Goal: Find specific page/section: Find specific page/section

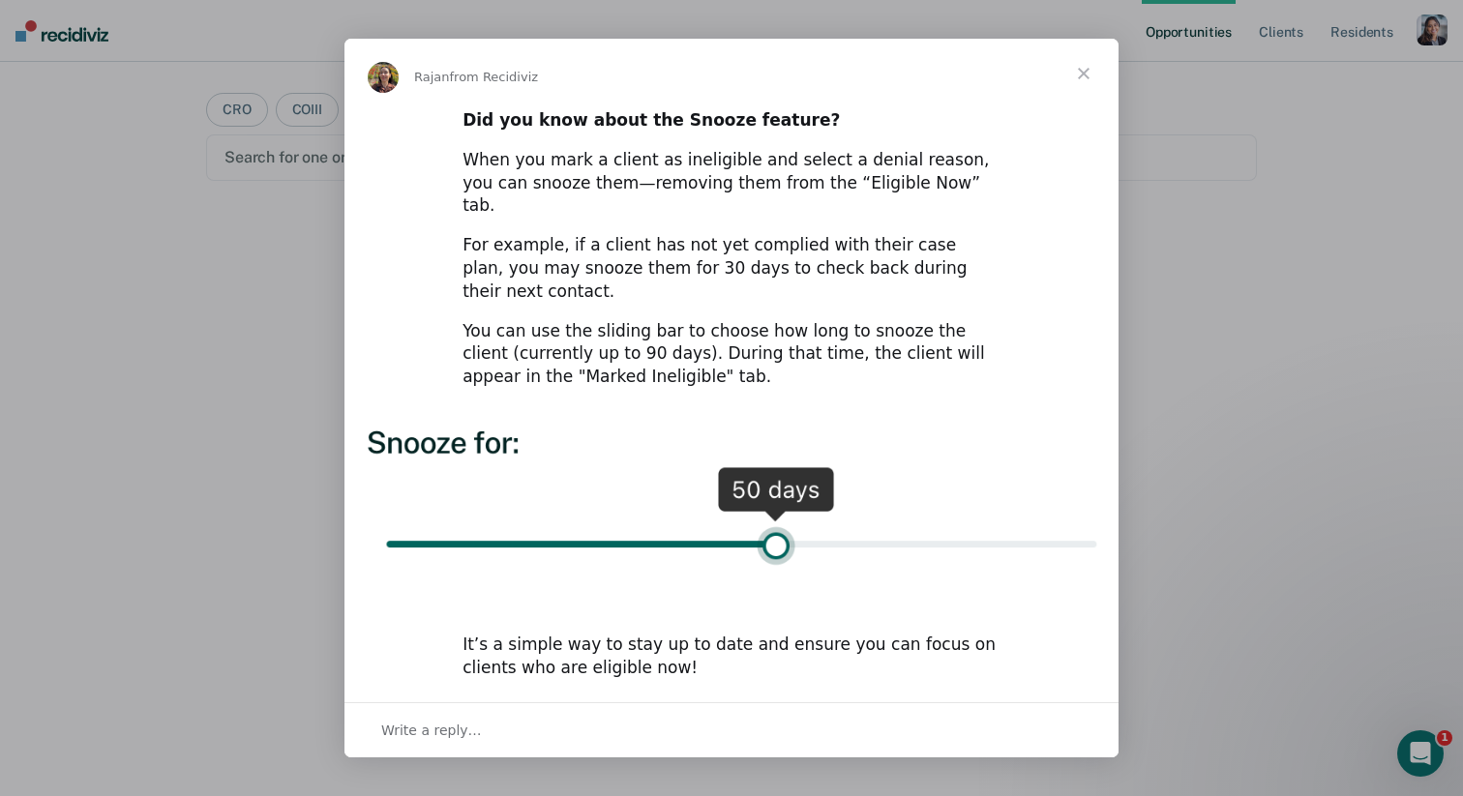
click at [1088, 95] on span "Close" at bounding box center [1084, 74] width 70 height 70
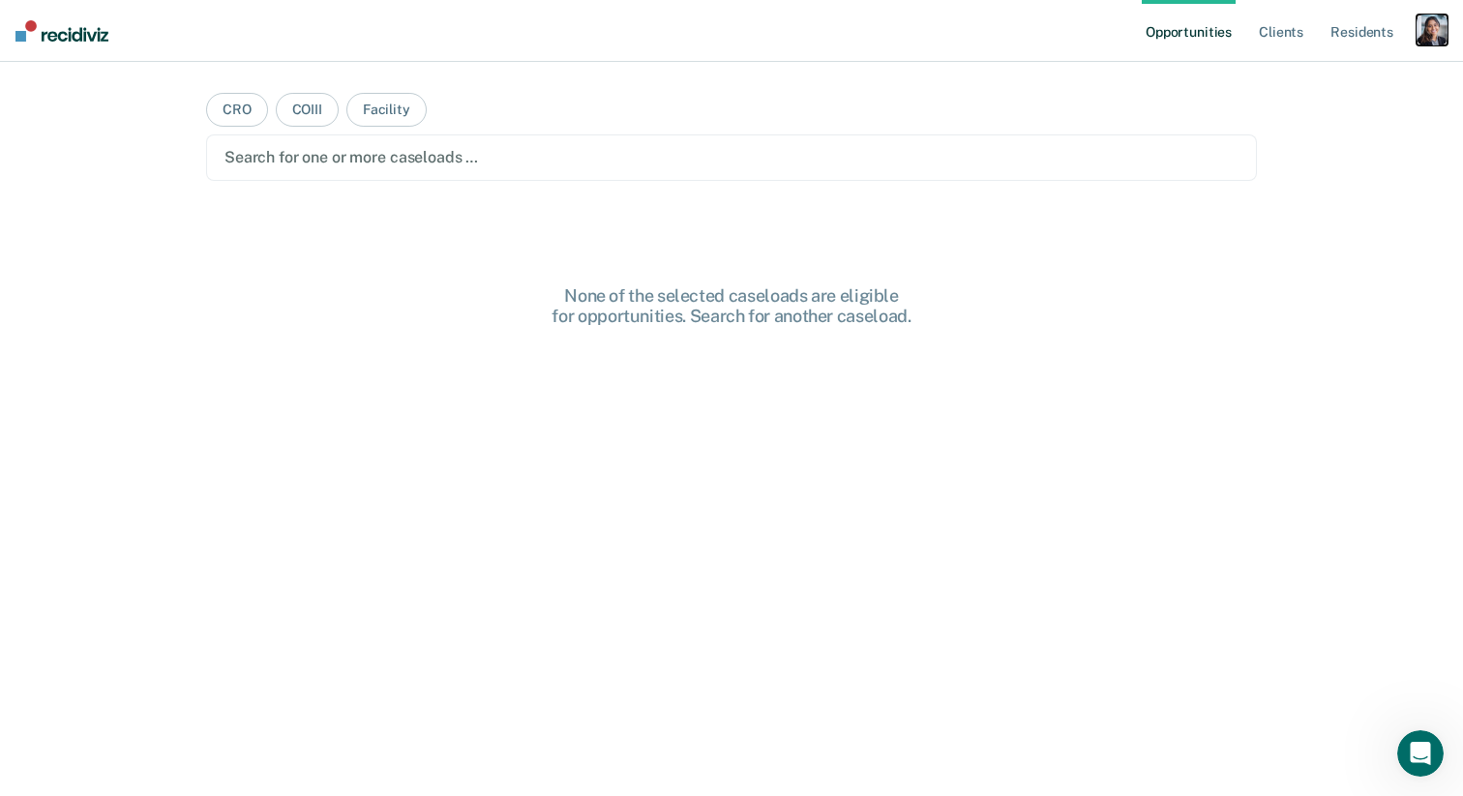
click at [1427, 35] on div "button" at bounding box center [1432, 30] width 31 height 31
click at [1318, 76] on link "Profile" at bounding box center [1354, 79] width 156 height 16
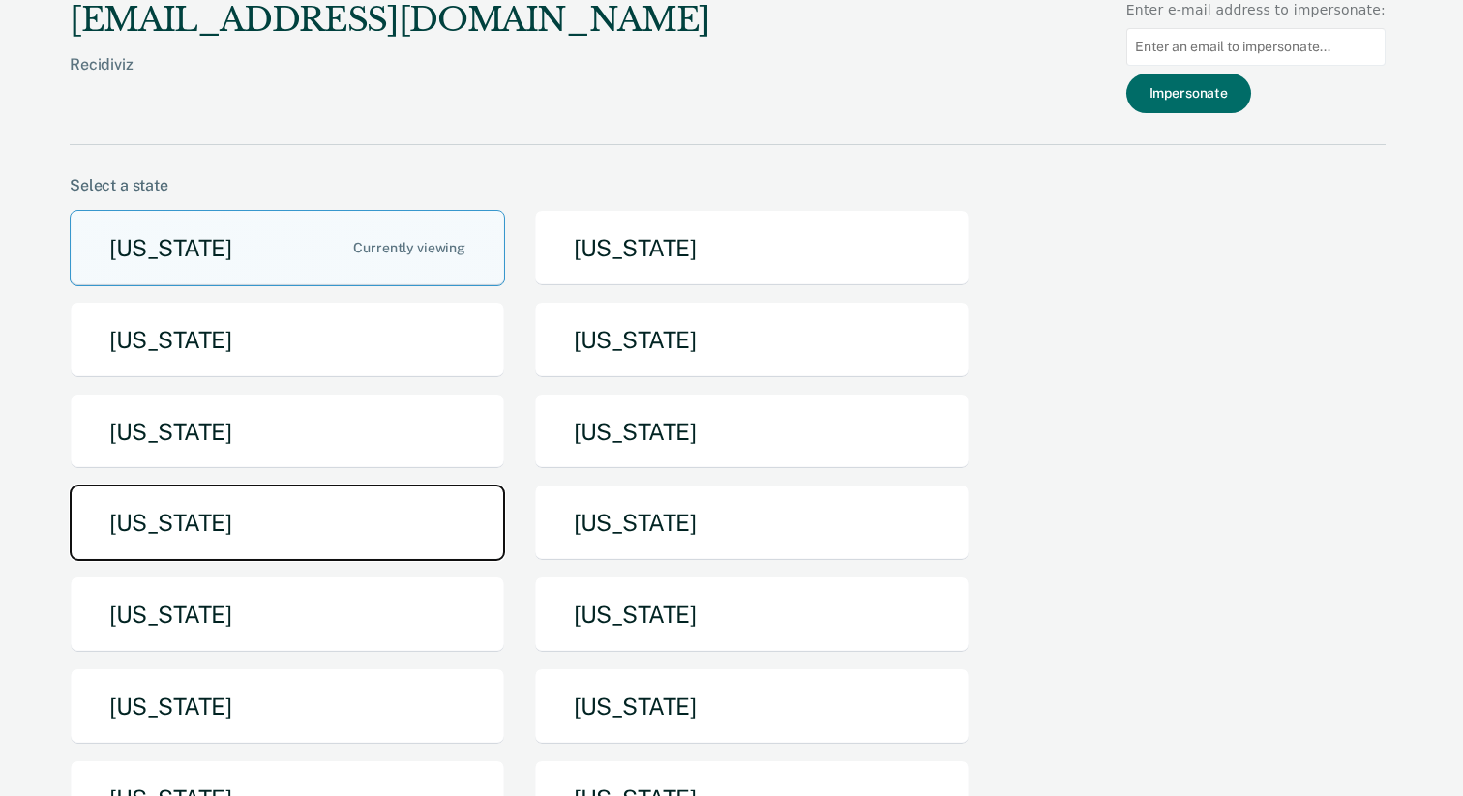
click at [395, 541] on button "[US_STATE]" at bounding box center [287, 523] width 435 height 76
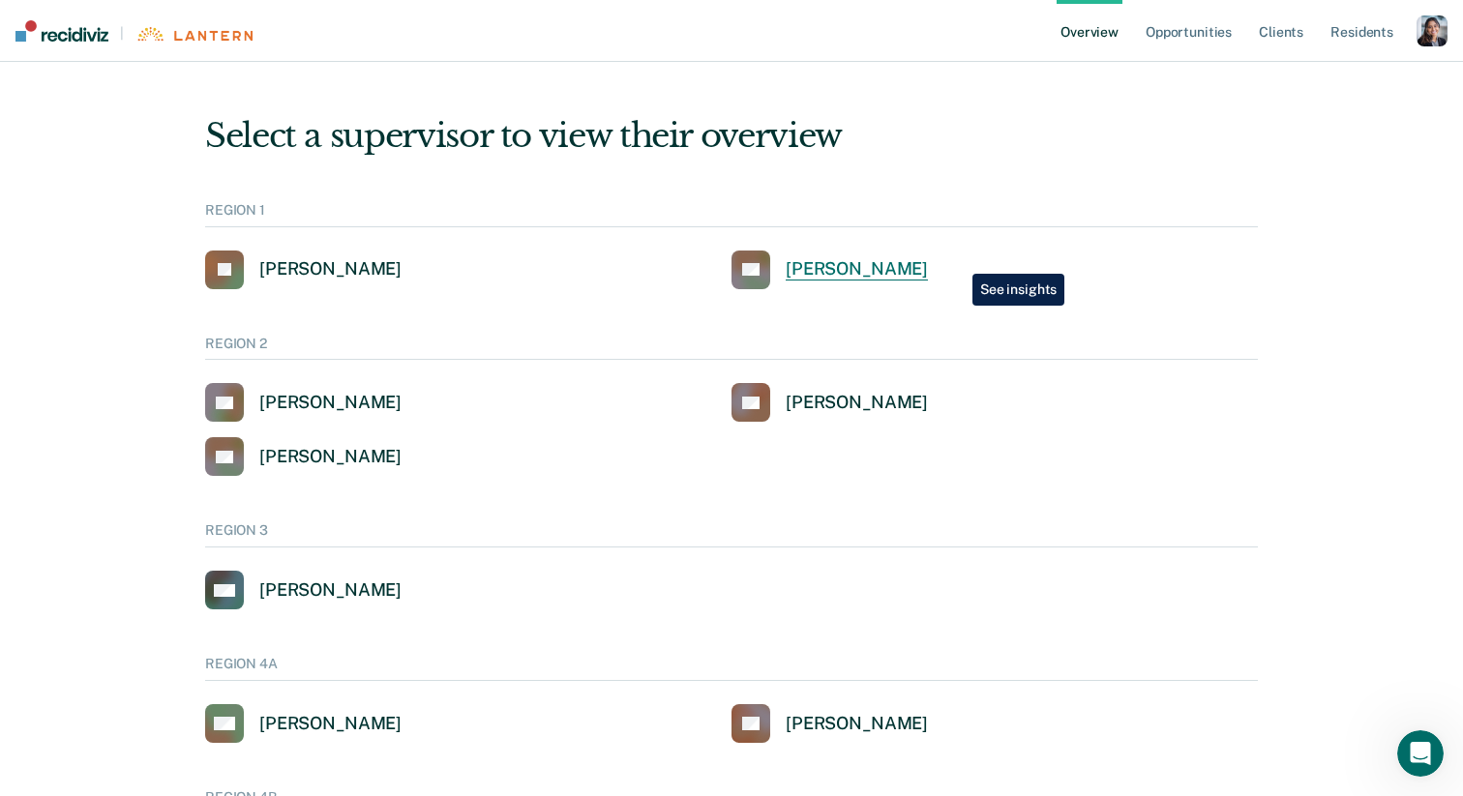
click at [928, 259] on div "[PERSON_NAME]" at bounding box center [857, 269] width 142 height 22
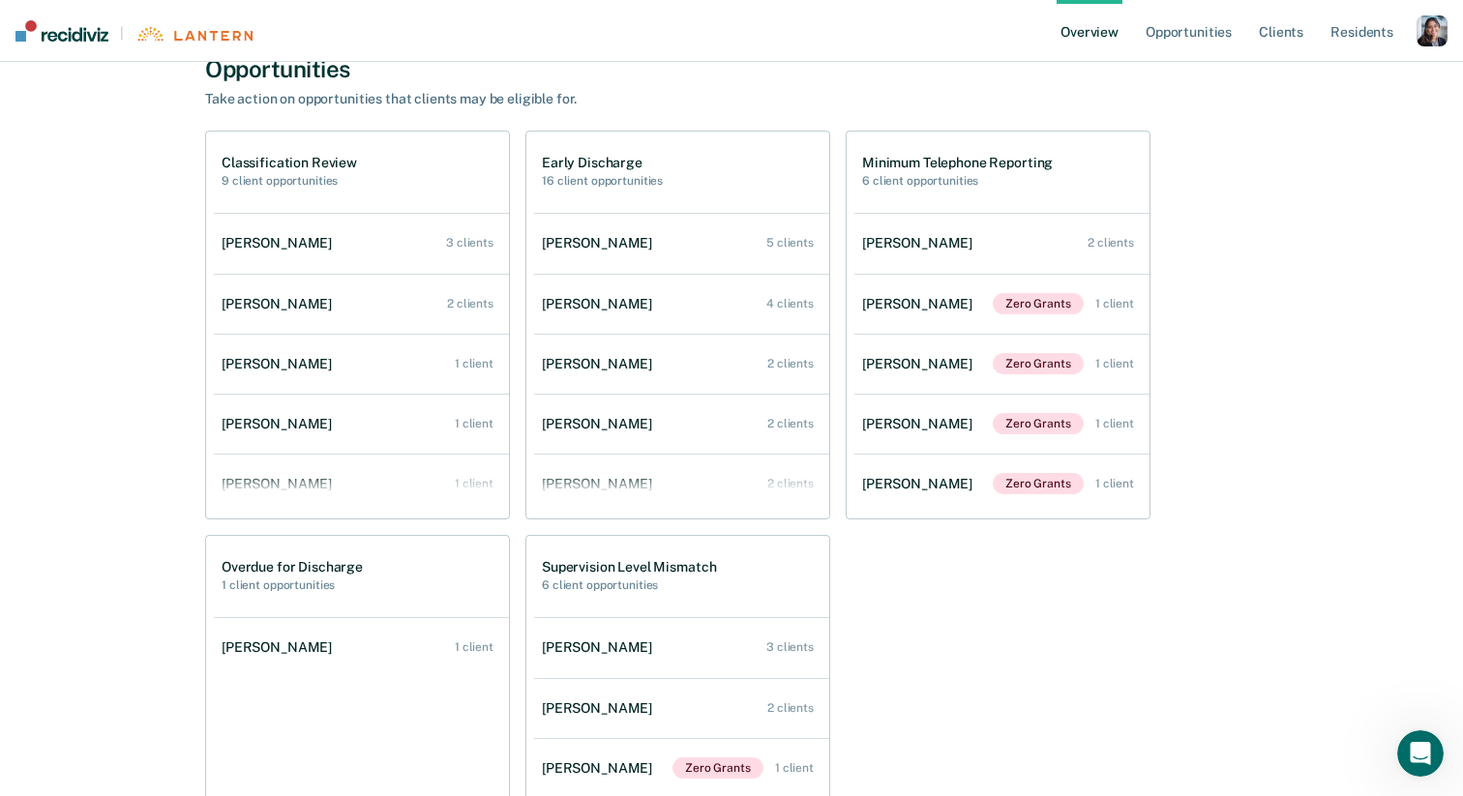
scroll to position [740, 0]
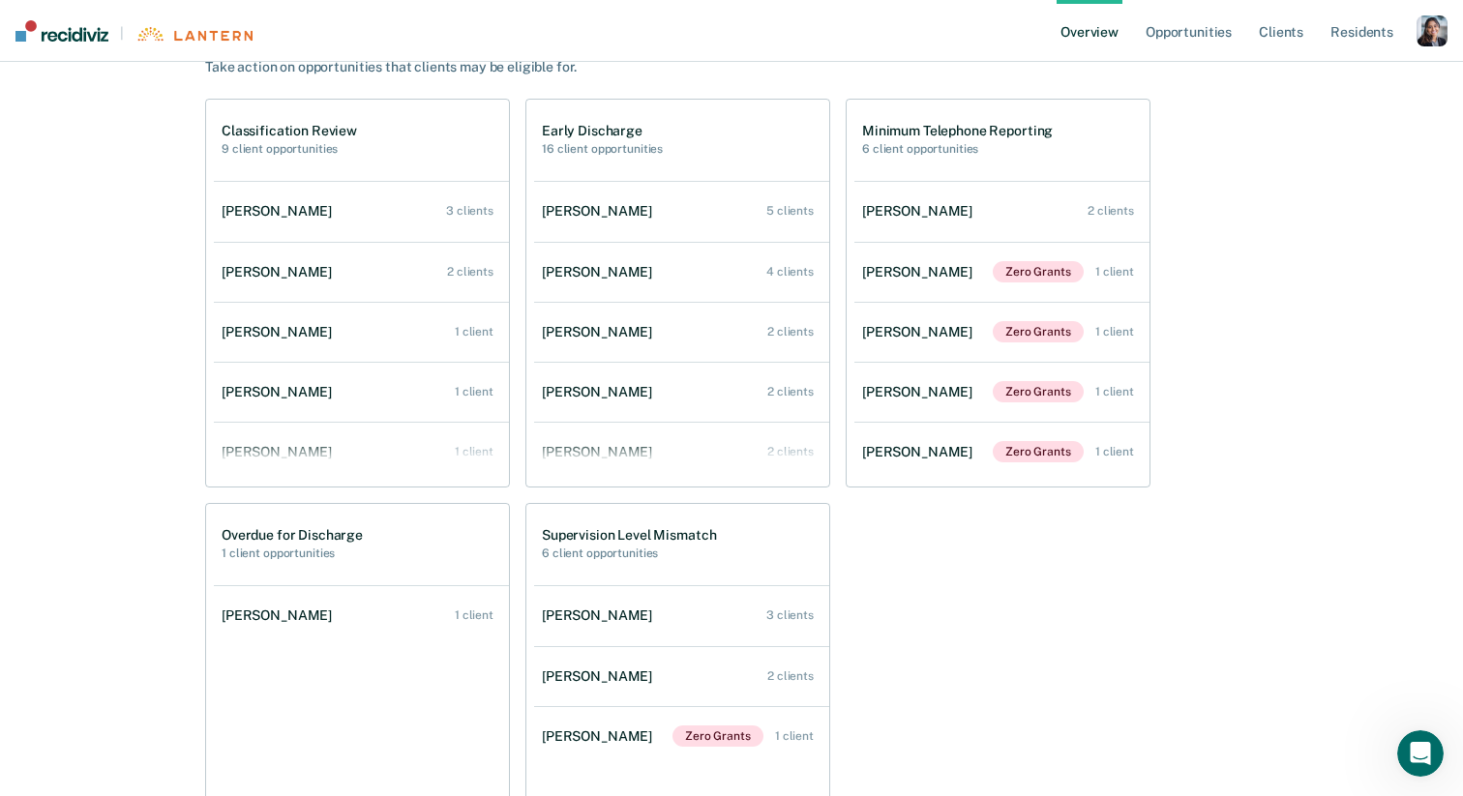
click at [310, 134] on h1 "Classification Review" at bounding box center [289, 131] width 135 height 16
copy h1 "Classification Review"
